Goal: Find specific page/section: Find specific page/section

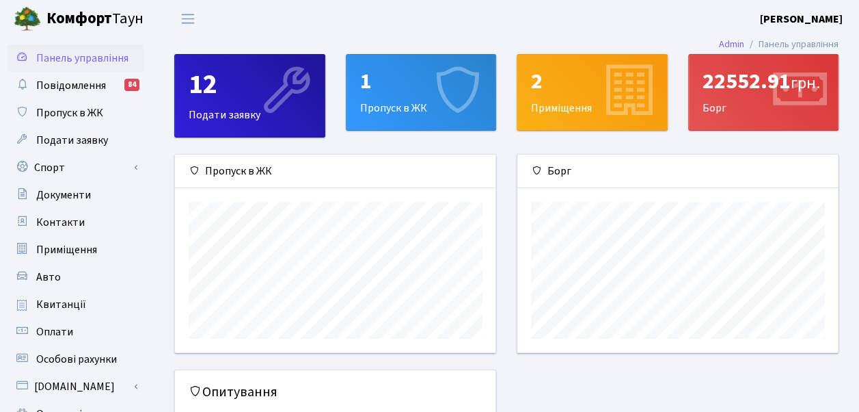
scroll to position [197, 321]
click at [72, 189] on span "Документи" at bounding box center [63, 194] width 55 height 15
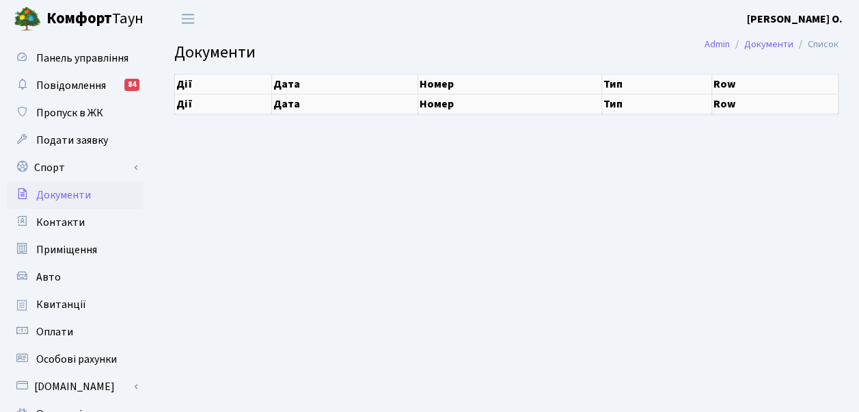
select select "25"
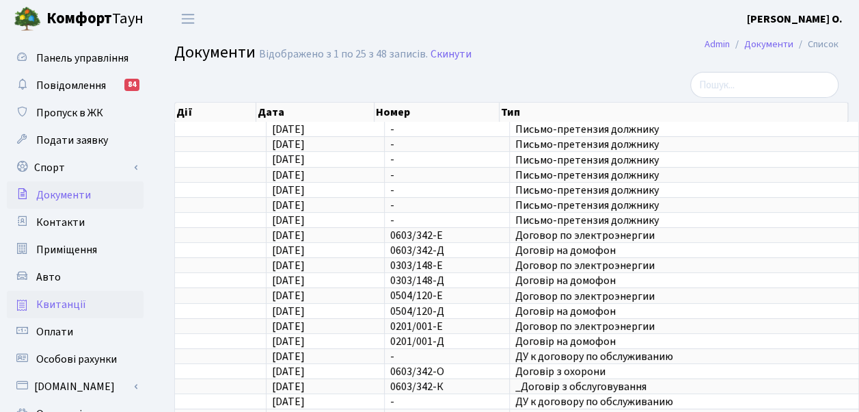
click at [79, 303] on span "Квитанції" at bounding box center [61, 304] width 50 height 15
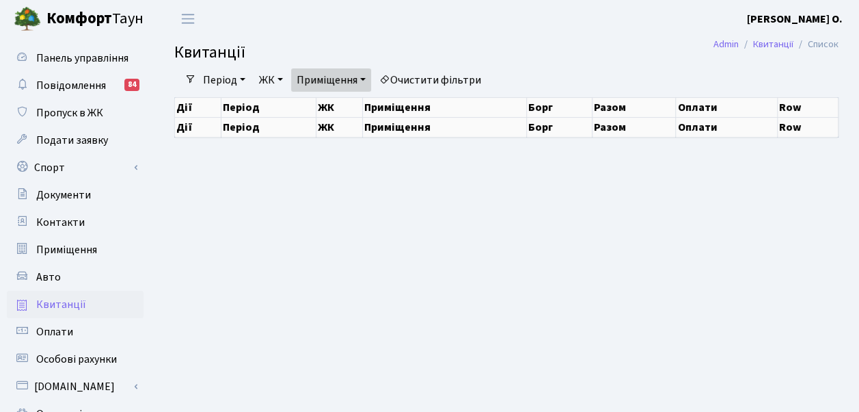
select select "25"
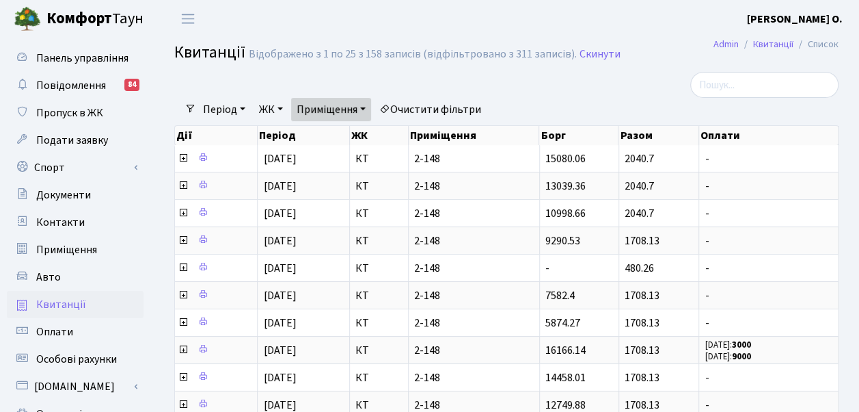
click at [369, 111] on link "Приміщення" at bounding box center [331, 109] width 80 height 23
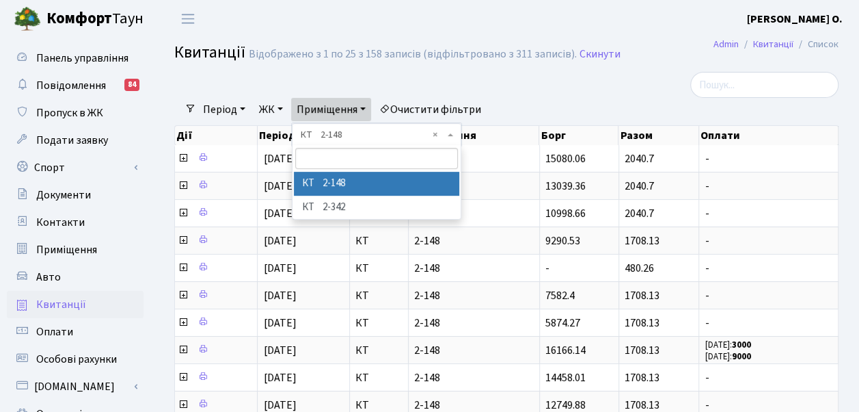
click at [358, 133] on span "× КТ 2-148" at bounding box center [373, 135] width 144 height 14
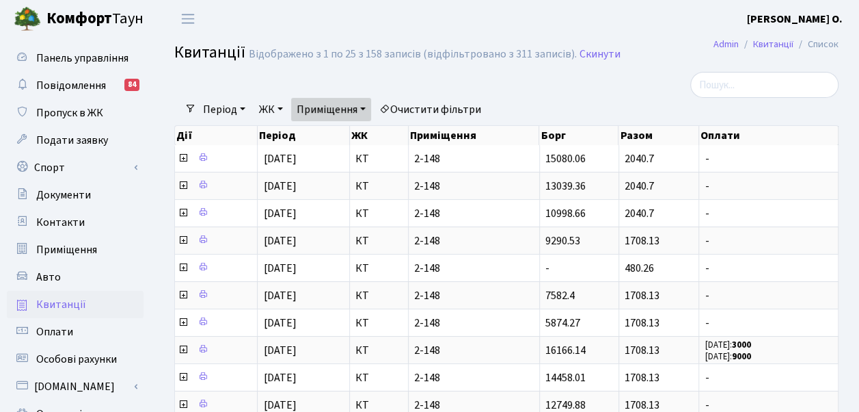
click at [371, 107] on link "Приміщення" at bounding box center [331, 109] width 80 height 23
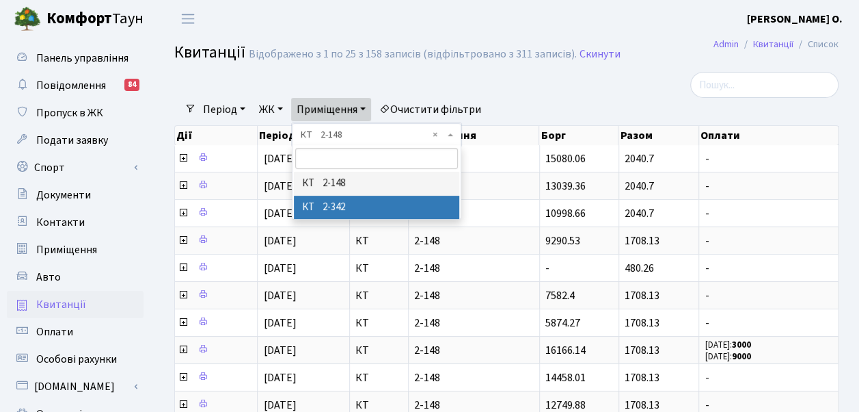
click at [355, 208] on li "КТ 2-342" at bounding box center [377, 208] width 166 height 24
